Goal: Information Seeking & Learning: Learn about a topic

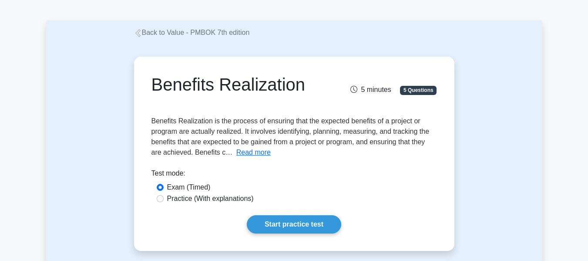
scroll to position [44, 0]
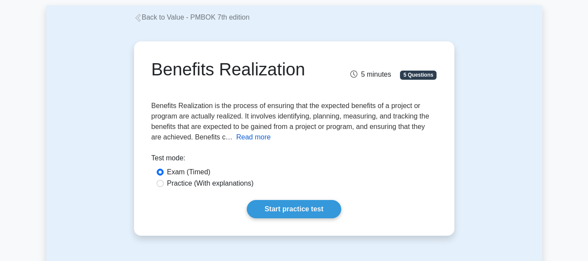
click at [251, 140] on button "Read more" at bounding box center [253, 137] width 34 height 10
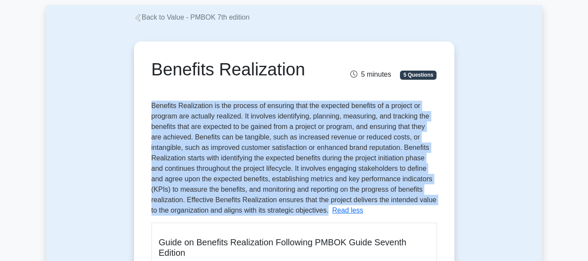
drag, startPoint x: 330, startPoint y: 209, endPoint x: 145, endPoint y: 111, distance: 210.0
copy span "Benefits Realization is the process of ensuring that the expected benefits of a…"
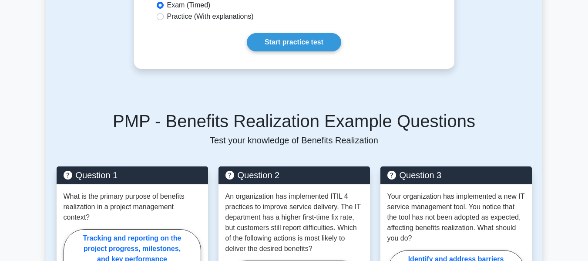
scroll to position [653, 0]
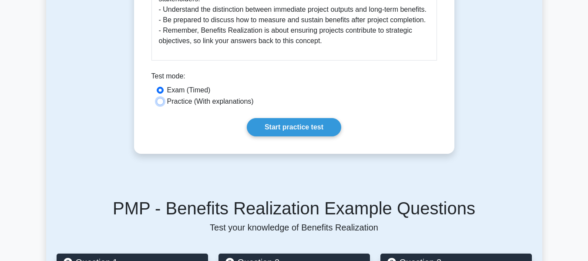
click at [158, 105] on input "Practice (With explanations)" at bounding box center [160, 101] width 7 height 7
radio input "true"
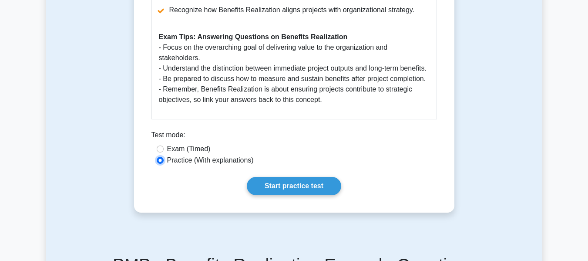
scroll to position [697, 0]
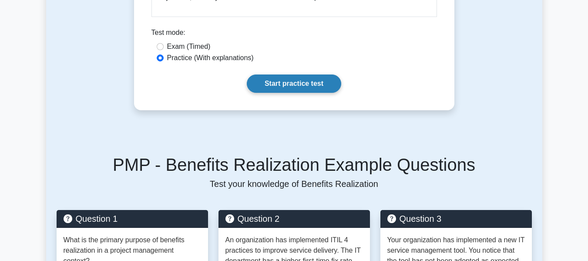
click at [274, 91] on link "Start practice test" at bounding box center [294, 83] width 94 height 18
